Goal: Navigation & Orientation: Find specific page/section

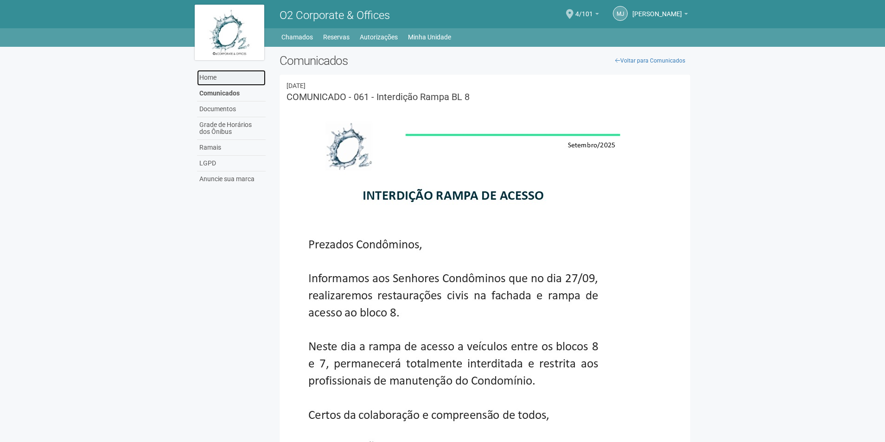
click at [224, 79] on link "Home" at bounding box center [231, 78] width 69 height 16
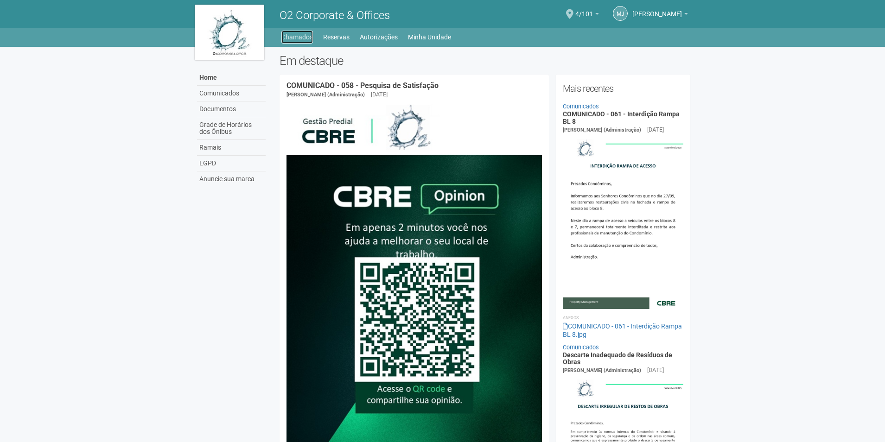
click at [307, 36] on link "Chamados" at bounding box center [297, 37] width 32 height 13
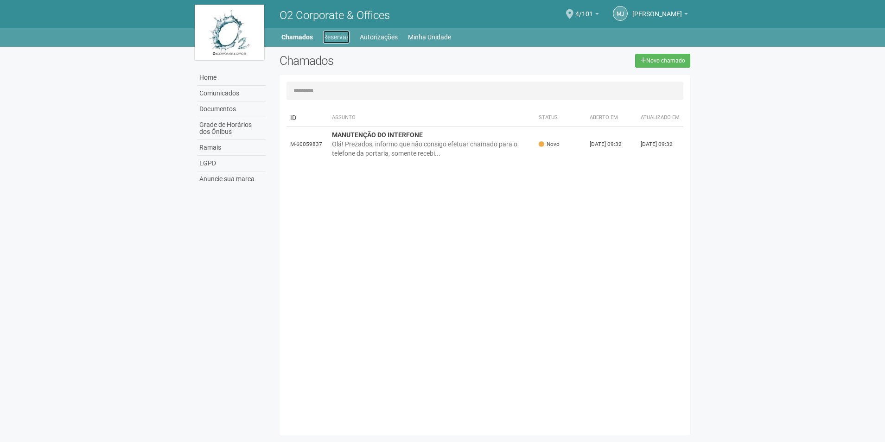
click at [348, 41] on link "Reservas" at bounding box center [336, 37] width 26 height 13
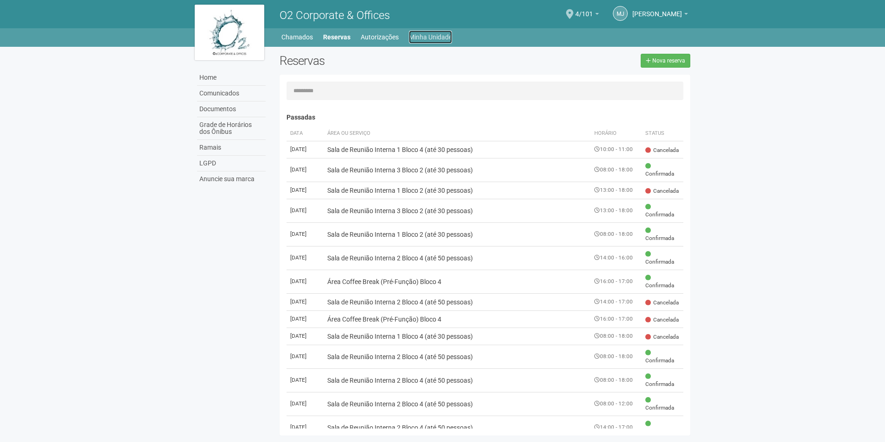
click at [418, 40] on link "Minha Unidade" at bounding box center [430, 37] width 43 height 13
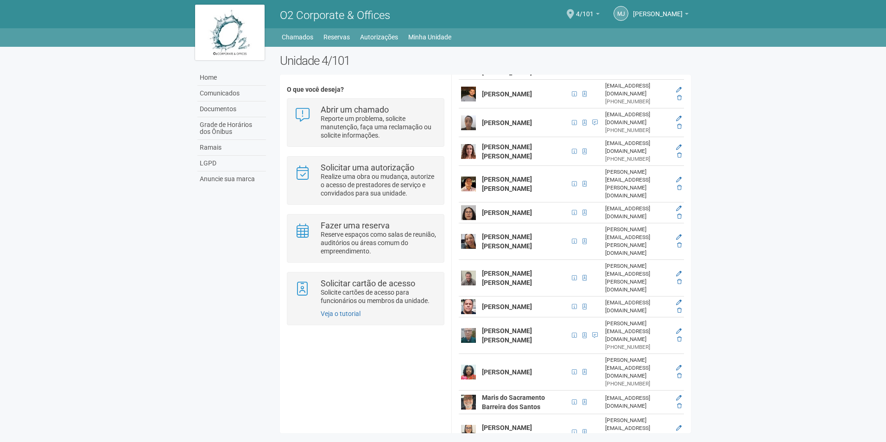
scroll to position [575, 0]
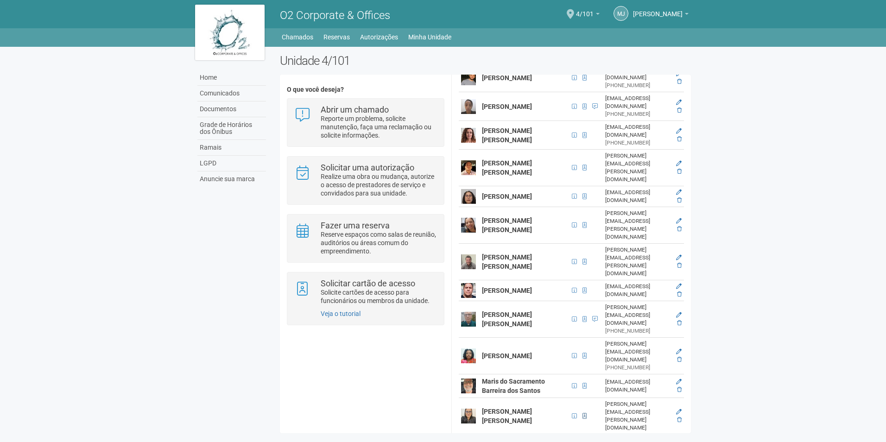
click at [583, 414] on span at bounding box center [585, 417] width 4 height 6
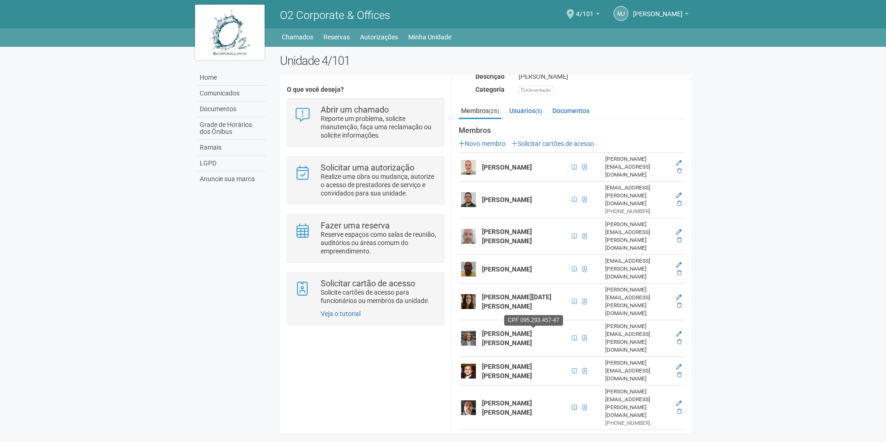
scroll to position [111, 0]
